Goal: Information Seeking & Learning: Find specific fact

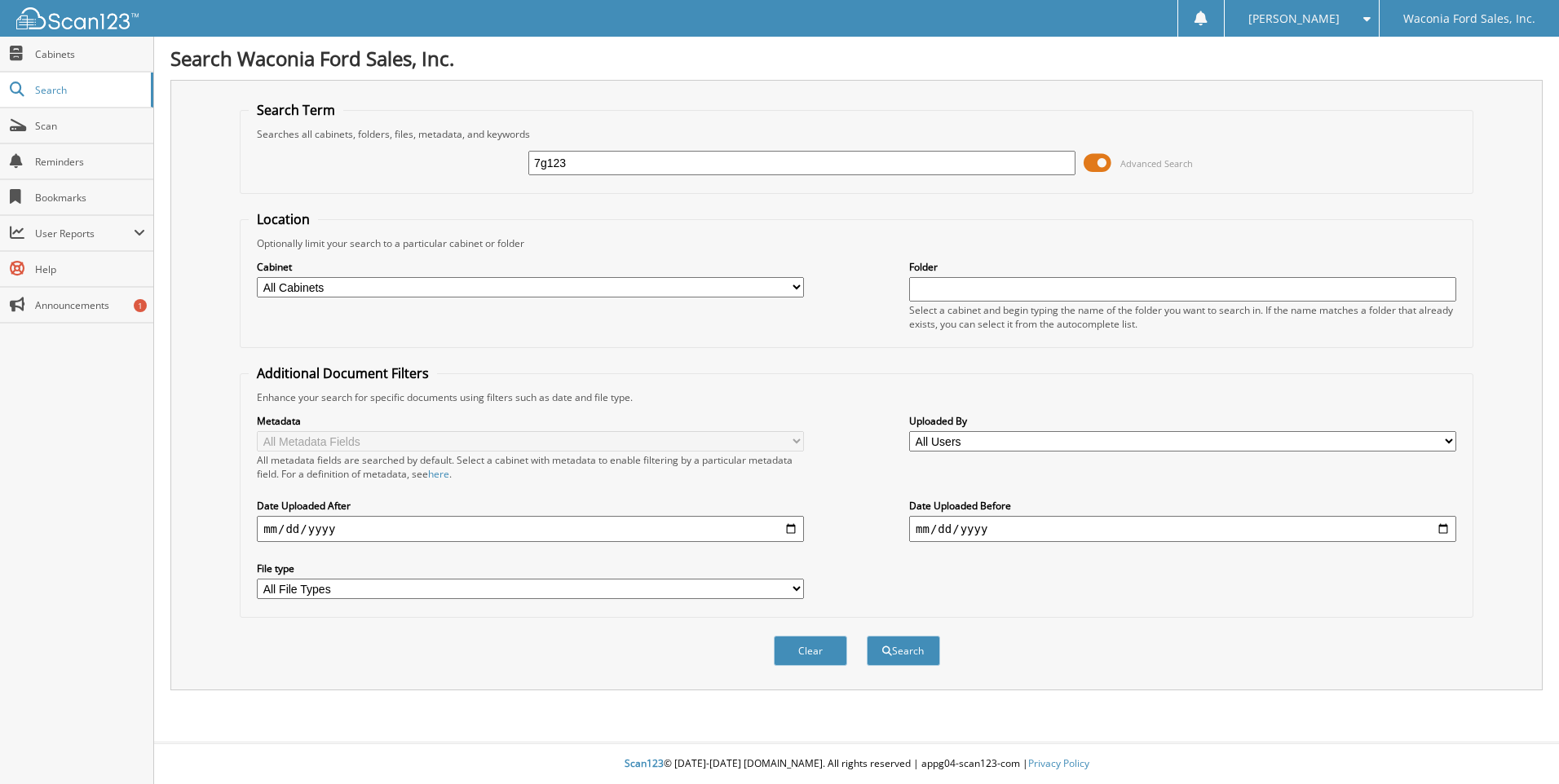
type input "7g123"
click at [867, 635] on button "Search" at bounding box center [903, 650] width 73 height 30
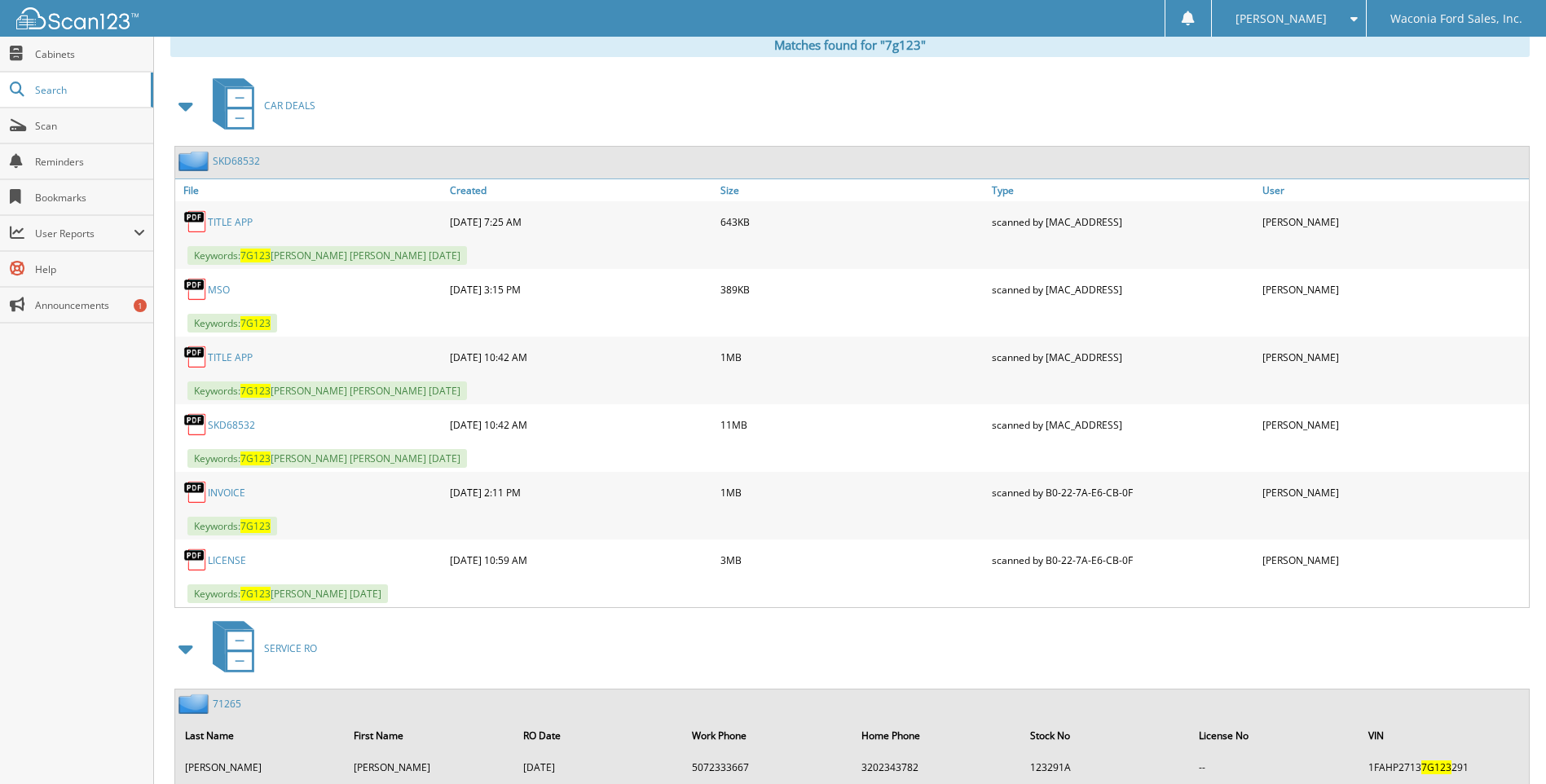
scroll to position [653, 0]
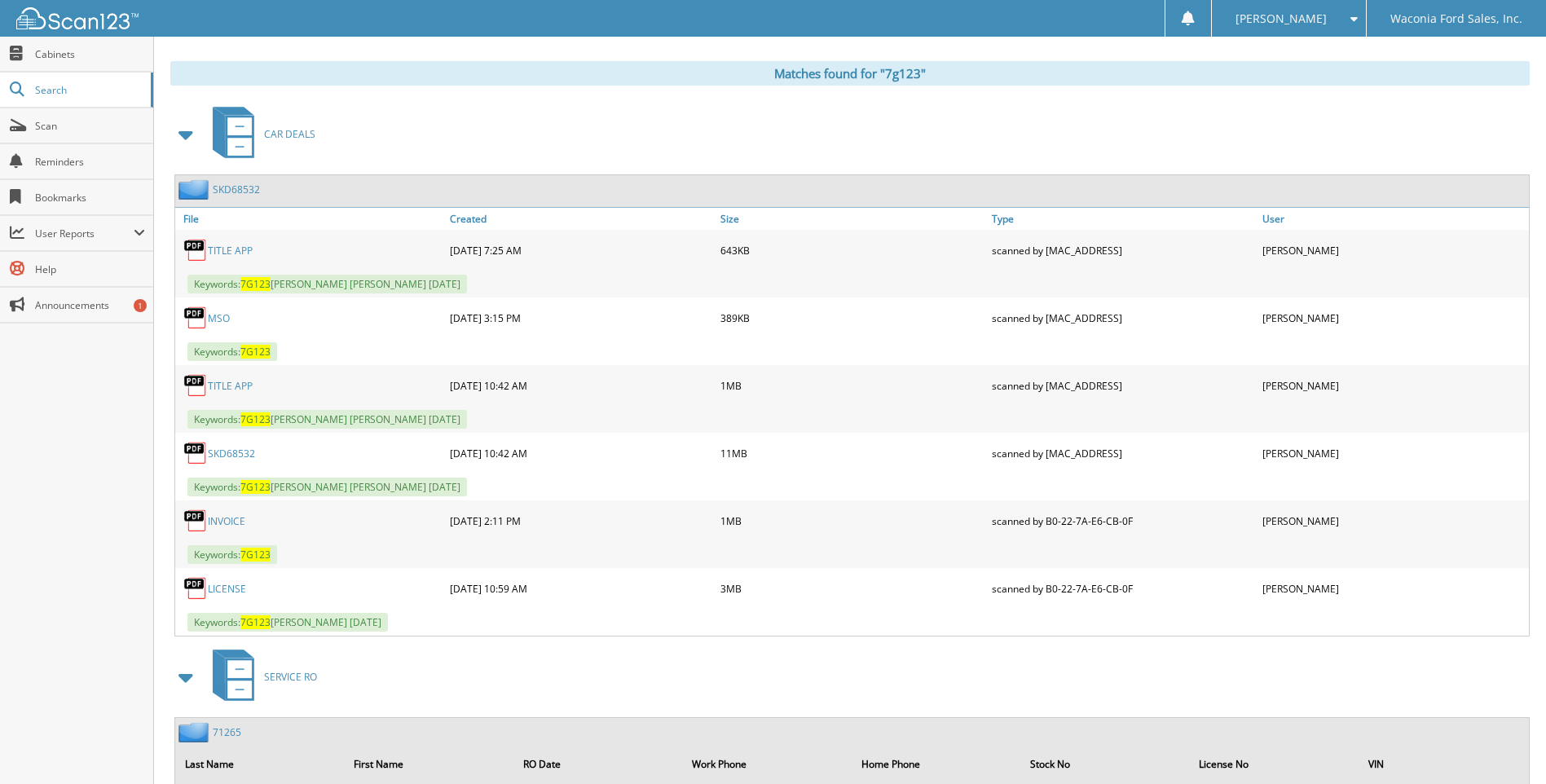
click at [224, 461] on link "SKD68532" at bounding box center [231, 453] width 47 height 14
